Goal: Complete application form: Complete application form

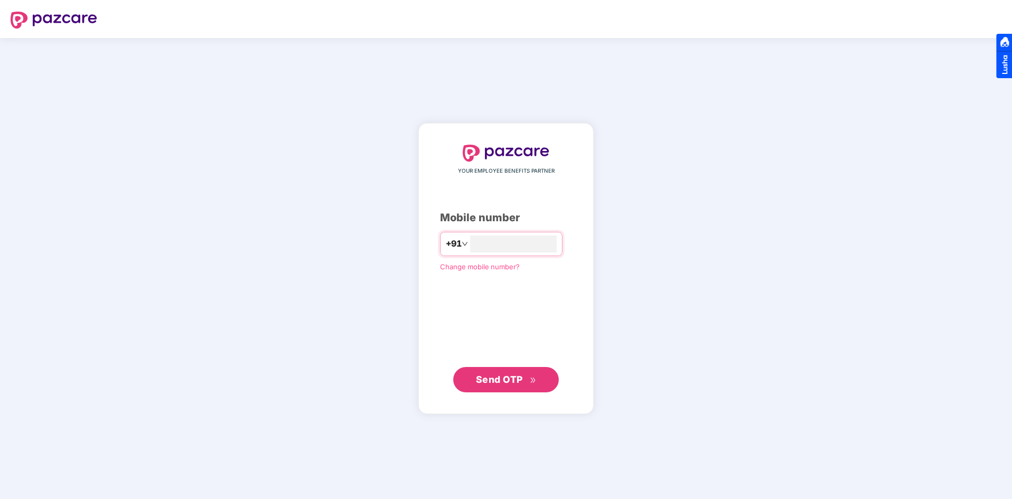
type input "**********"
click at [440, 318] on div "**********" at bounding box center [506, 268] width 132 height 247
click at [491, 386] on span "Send OTP" at bounding box center [506, 378] width 61 height 15
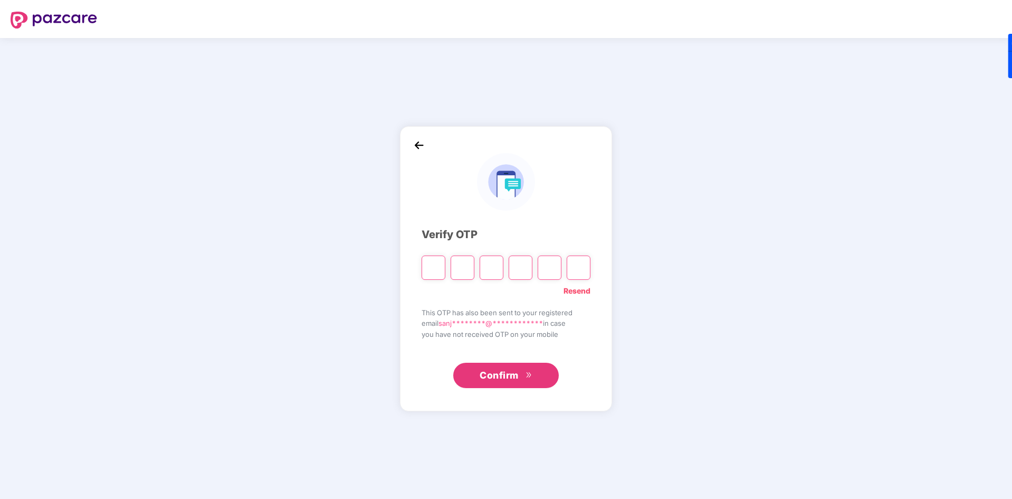
type input "*"
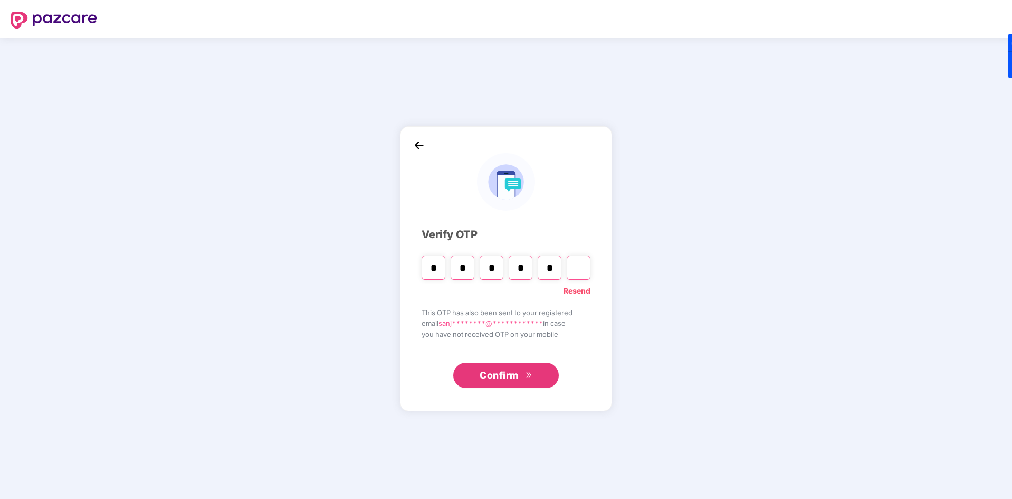
type input "*"
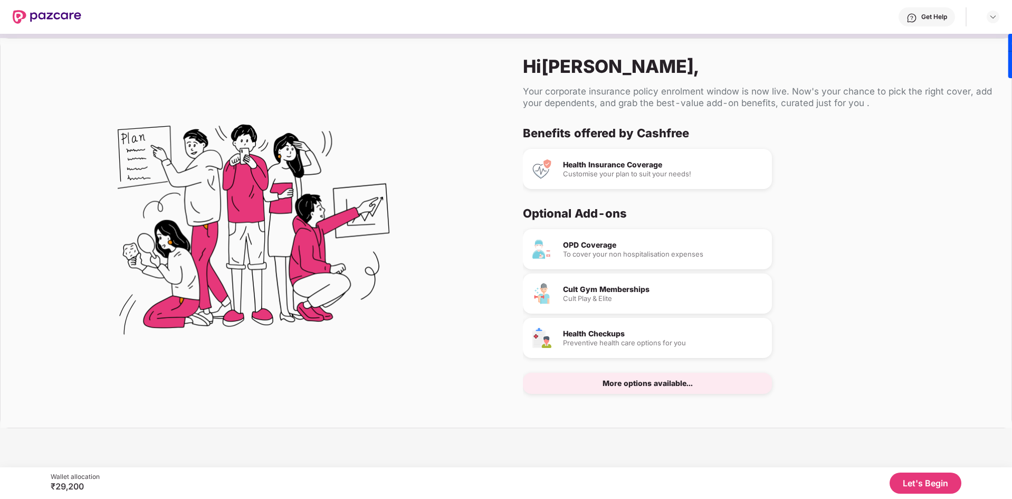
click at [909, 476] on button "Let's Begin" at bounding box center [926, 482] width 72 height 21
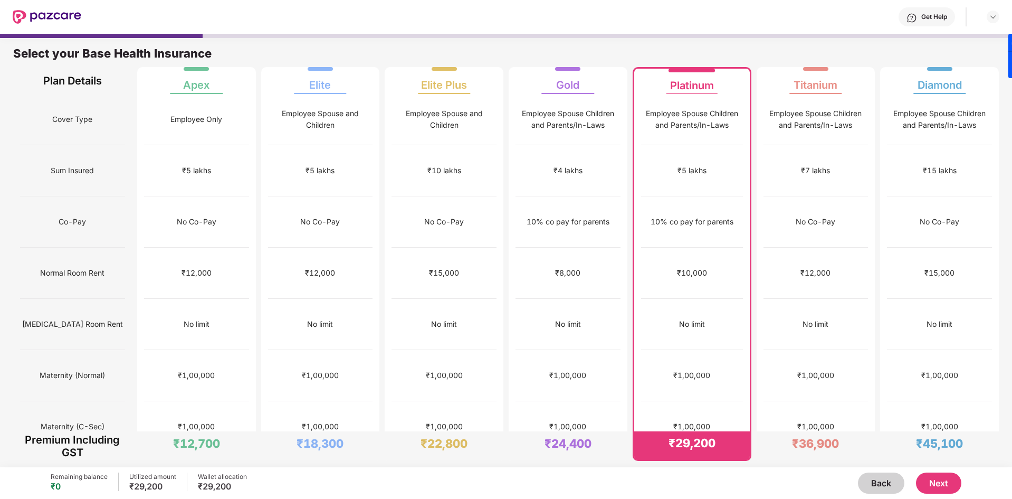
click at [949, 479] on button "Next" at bounding box center [938, 482] width 45 height 21
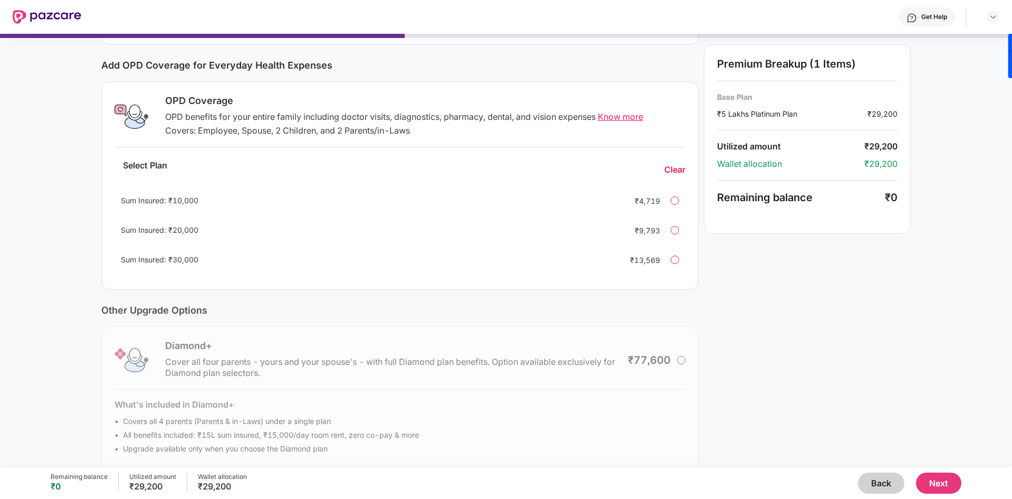
scroll to position [138, 0]
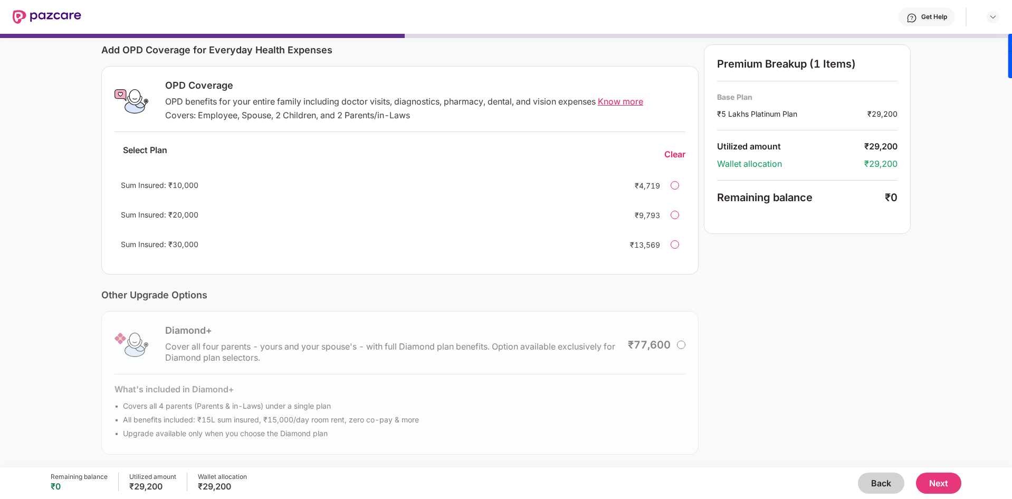
click at [677, 343] on div "Diamond+ Cover all four parents - yours and your spouse's - with full Diamond p…" at bounding box center [399, 383] width 597 height 144
click at [683, 344] on div "Diamond+ Cover all four parents - yours and your spouse's - with full Diamond p…" at bounding box center [399, 383] width 597 height 144
click at [866, 484] on button "Back" at bounding box center [881, 482] width 46 height 21
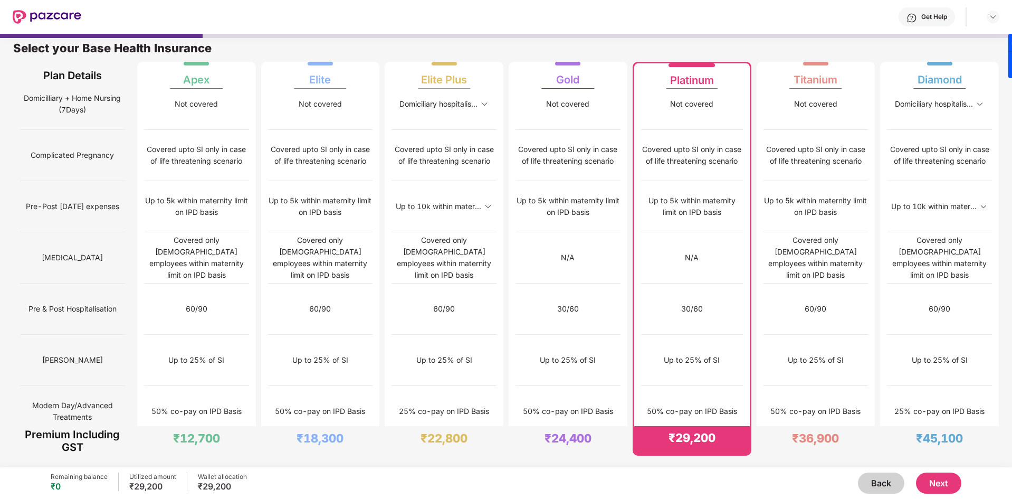
scroll to position [652, 0]
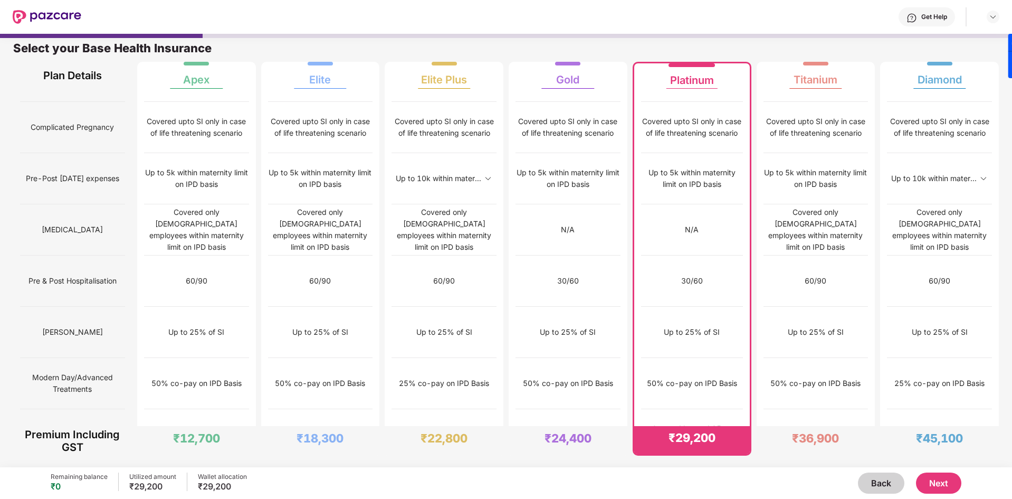
click at [942, 488] on button "Next" at bounding box center [938, 482] width 45 height 21
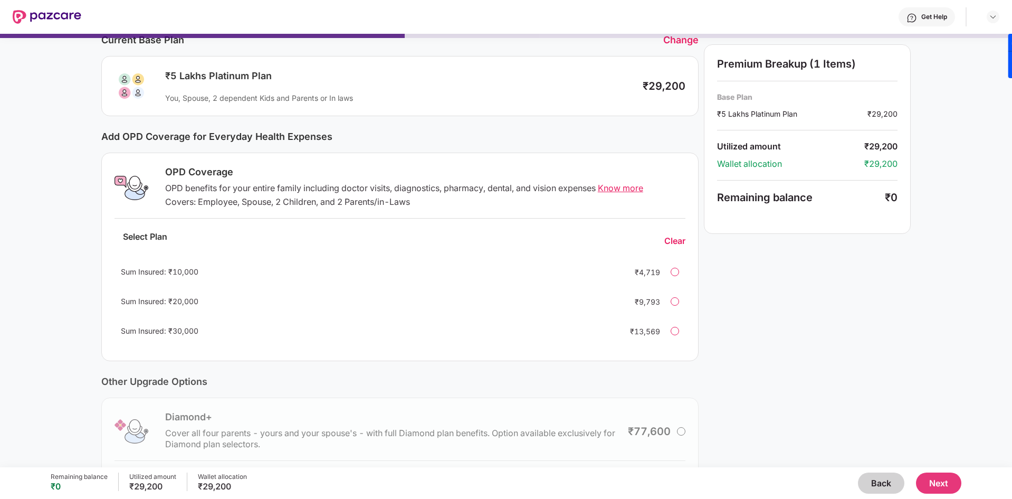
scroll to position [0, 0]
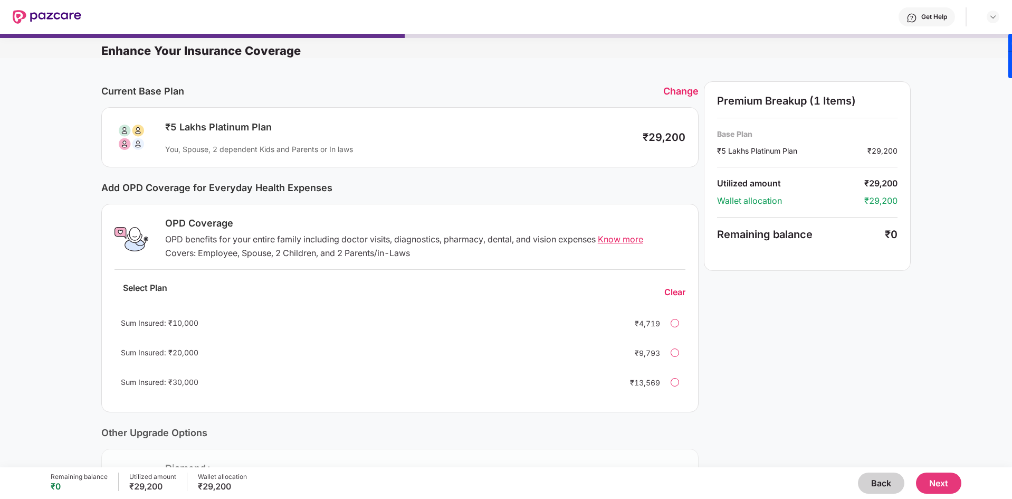
click at [876, 478] on button "Back" at bounding box center [881, 482] width 46 height 21
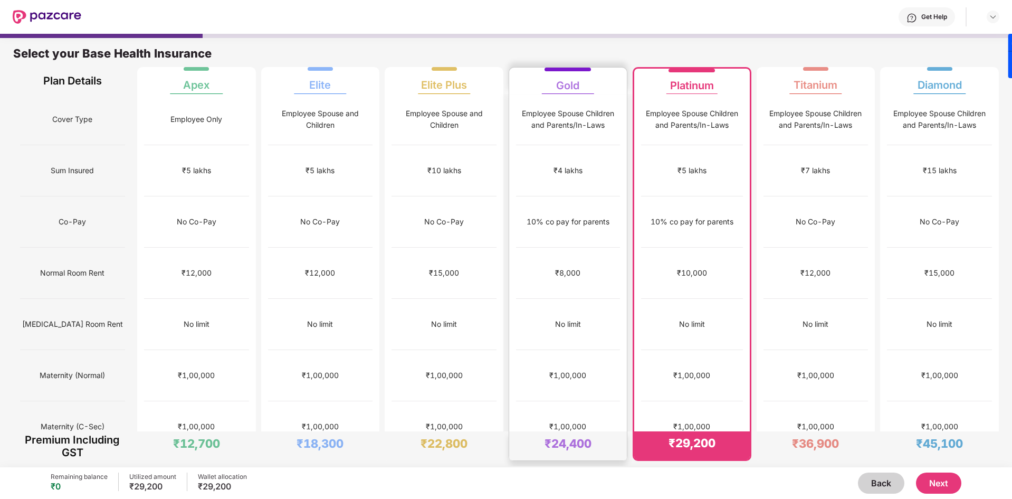
click at [562, 318] on div "No limit" at bounding box center [568, 324] width 26 height 12
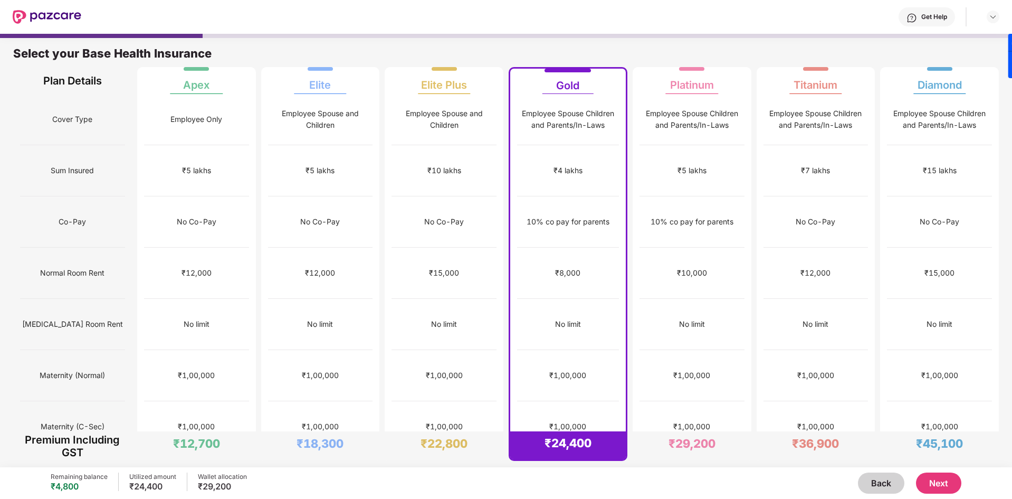
click at [943, 484] on button "Next" at bounding box center [938, 482] width 45 height 21
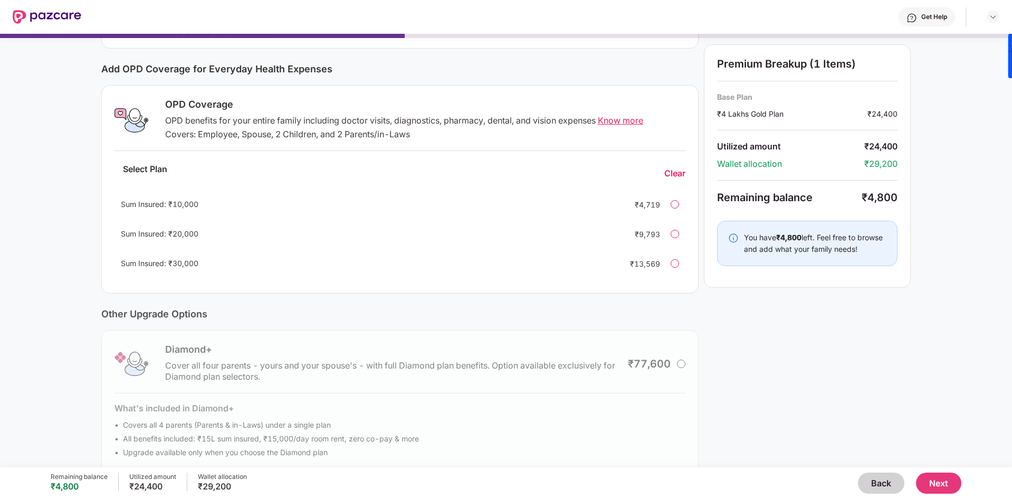
scroll to position [138, 0]
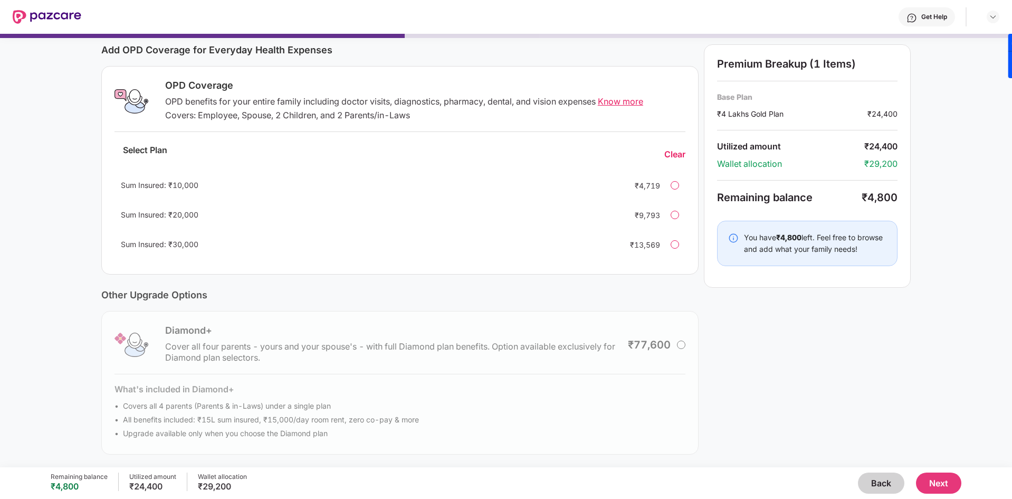
click at [873, 481] on button "Back" at bounding box center [881, 482] width 46 height 21
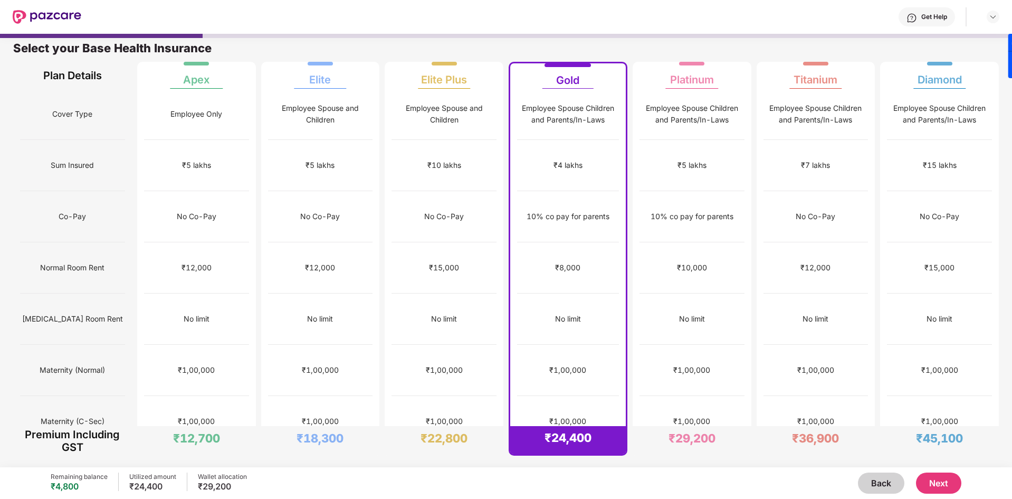
scroll to position [5, 0]
click at [713, 396] on div "₹1,00,000" at bounding box center [692, 421] width 104 height 51
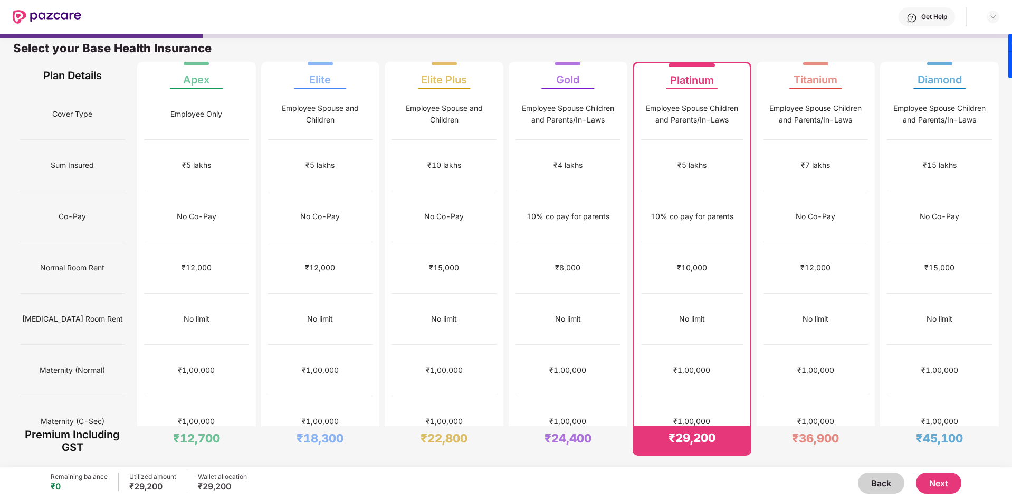
click at [935, 478] on button "Next" at bounding box center [938, 482] width 45 height 21
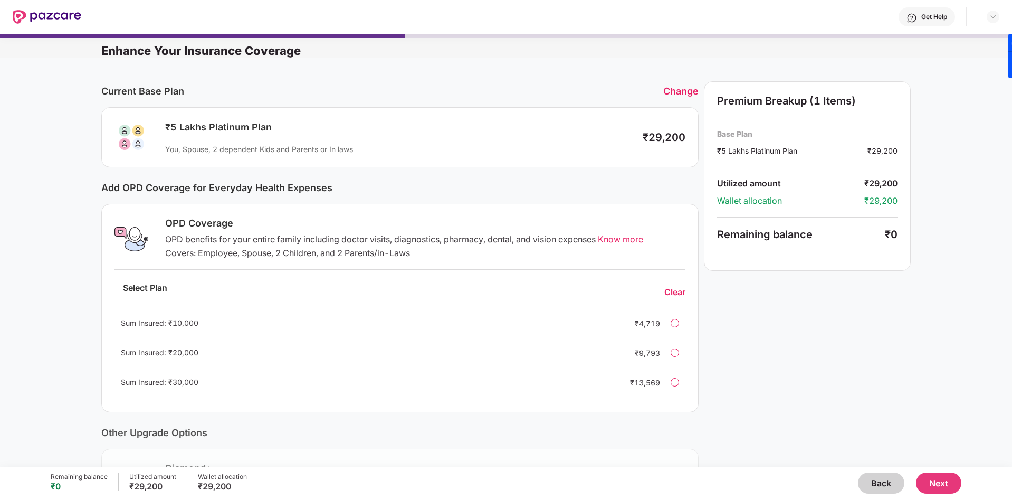
click at [941, 477] on button "Next" at bounding box center [938, 482] width 45 height 21
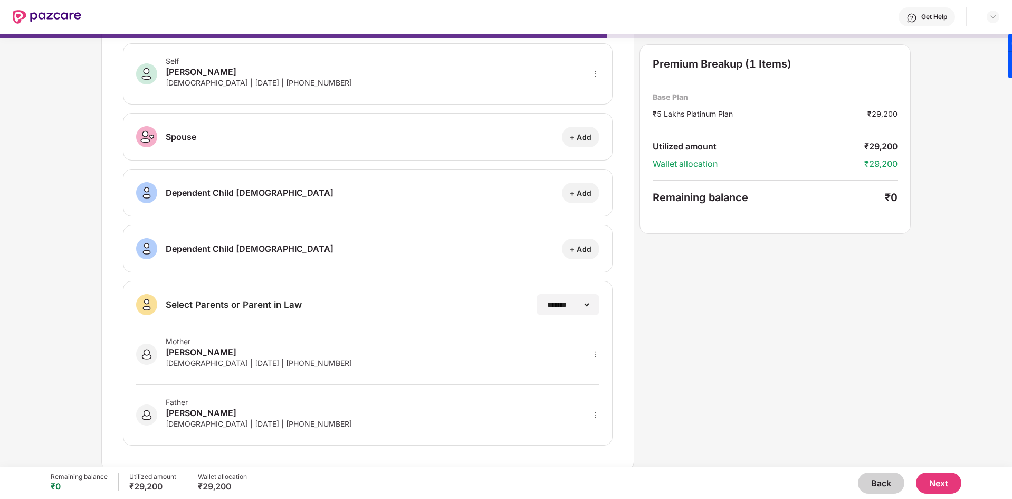
scroll to position [50, 0]
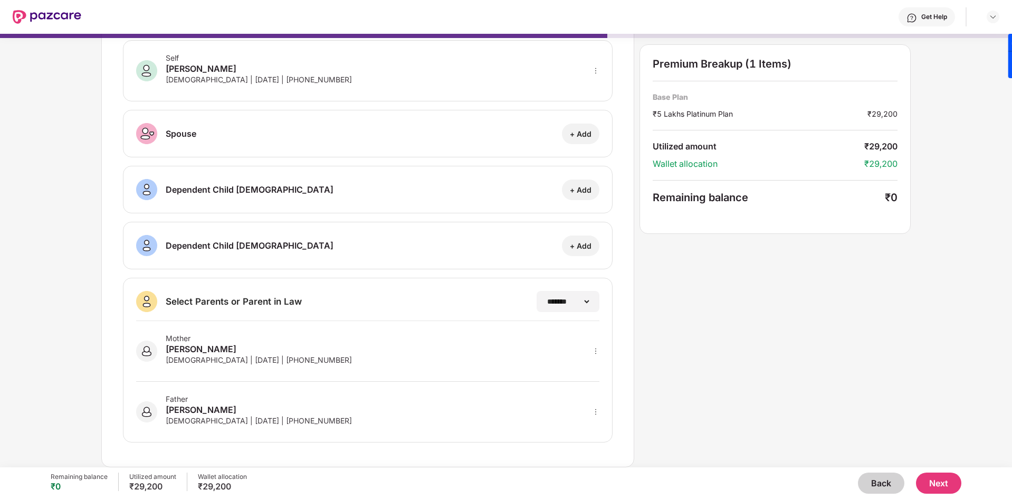
click at [936, 485] on button "Next" at bounding box center [938, 482] width 45 height 21
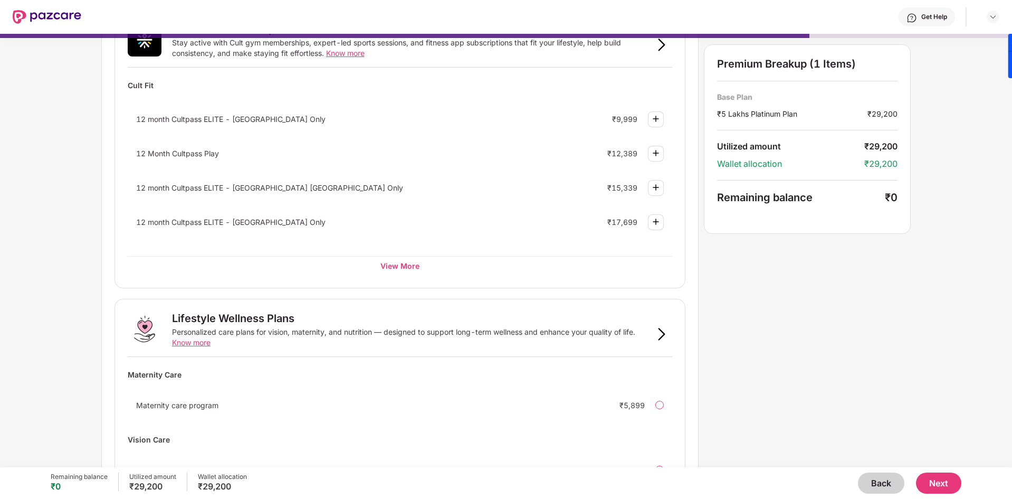
scroll to position [414, 0]
click at [405, 266] on div "View More" at bounding box center [400, 264] width 544 height 19
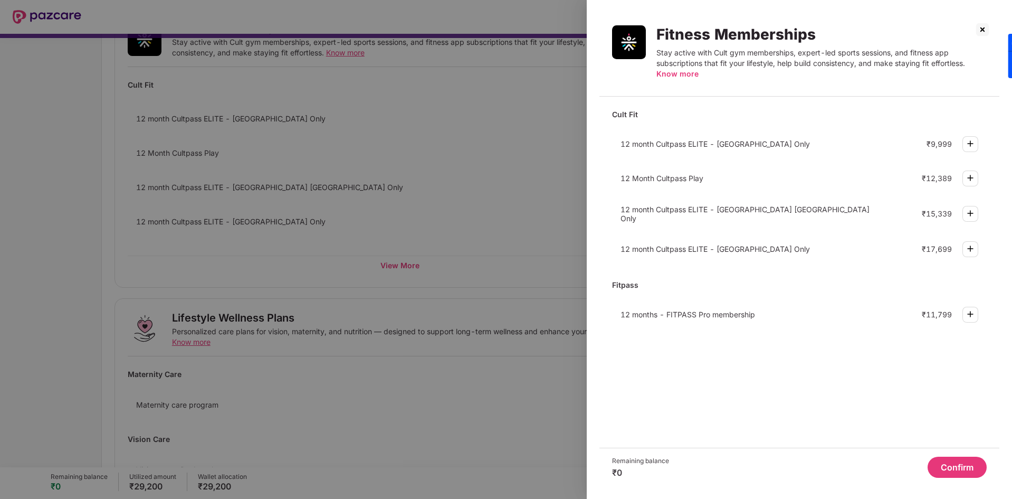
click at [17, 248] on div at bounding box center [506, 249] width 1012 height 499
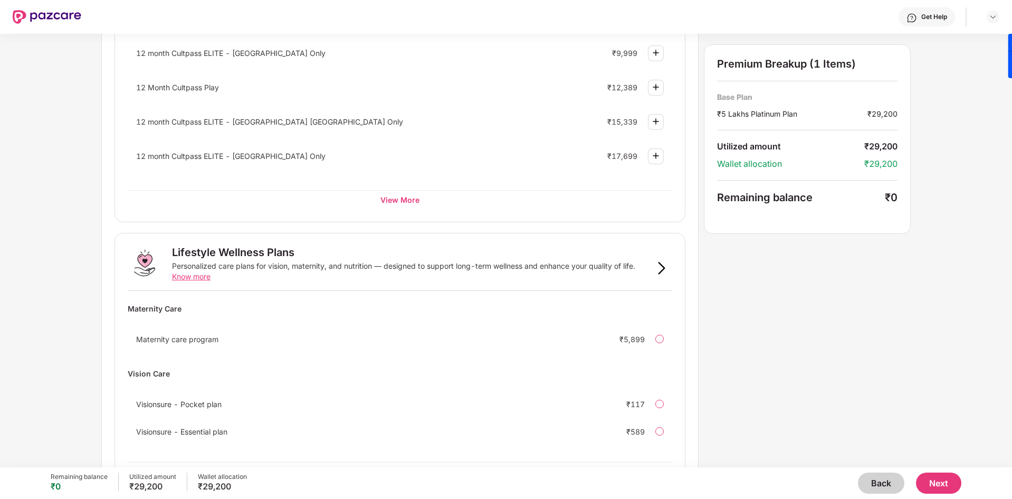
scroll to position [520, 0]
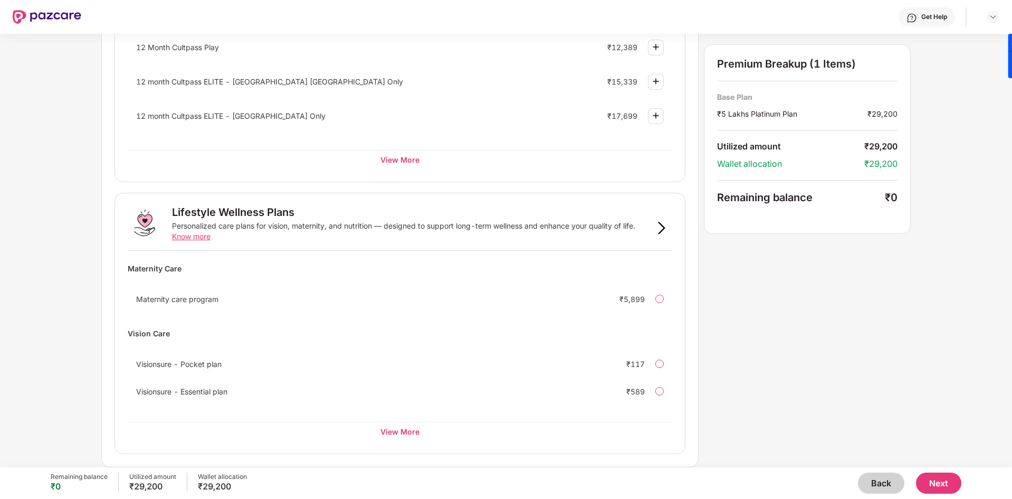
click at [952, 481] on button "Next" at bounding box center [938, 482] width 45 height 21
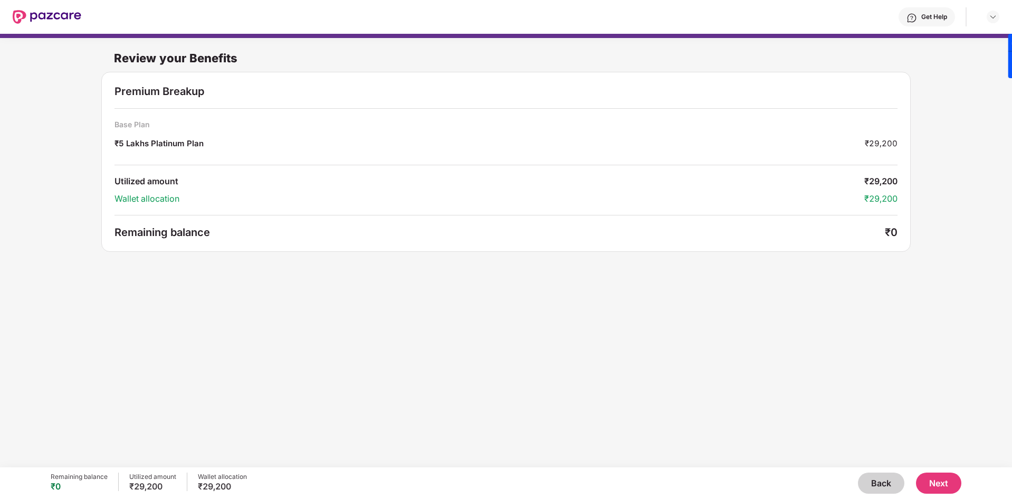
click at [938, 476] on button "Next" at bounding box center [938, 482] width 45 height 21
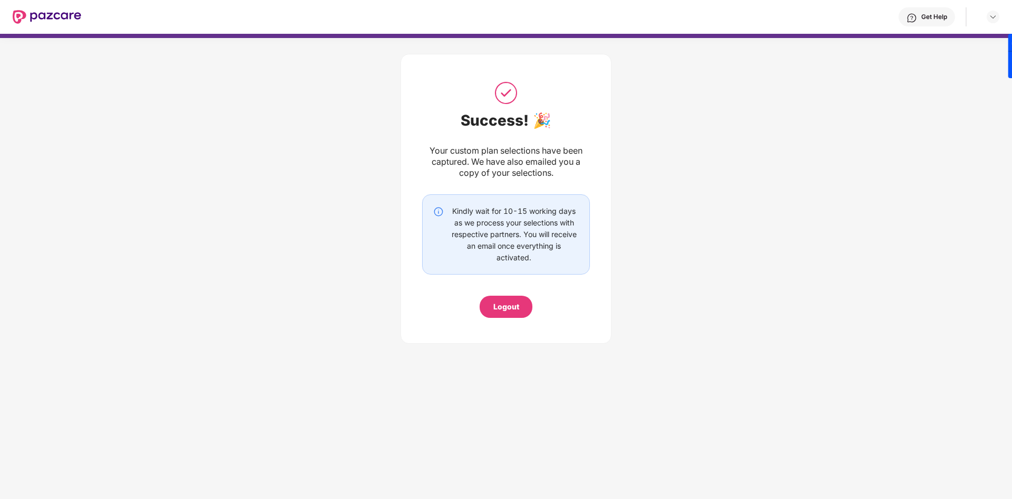
click at [503, 304] on div "Logout" at bounding box center [506, 307] width 26 height 12
